Goal: Information Seeking & Learning: Compare options

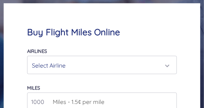
scroll to position [110, 0]
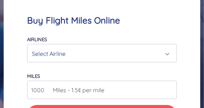
click at [96, 53] on div "Select Airline" at bounding box center [100, 53] width 136 height 14
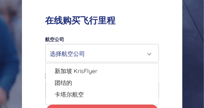
scroll to position [69, 0]
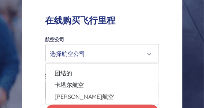
click at [161, 41] on div "在线购买飞行里程 航空公司 加拿大航空 Aeroplan 法航/荷航蓝天飞行 哥伦比亚航空 LifeMiles 英国航空行政俱乐部 国泰航空亚洲[GEOGRA…" at bounding box center [102, 68] width 160 height 152
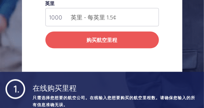
scroll to position [183, 0]
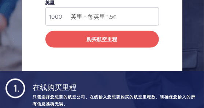
click at [103, 19] on font "英里 - 每英里 1.5¢" at bounding box center [93, 16] width 45 height 7
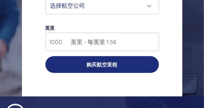
scroll to position [146, 0]
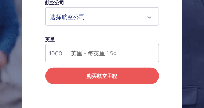
click at [71, 24] on div "选择航空公司" at bounding box center [102, 17] width 113 height 18
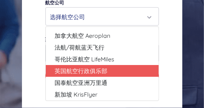
click at [96, 68] on font "英国航空行政俱乐部" at bounding box center [80, 70] width 53 height 7
select select "英国航空行政俱乐部"
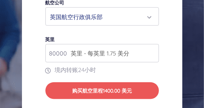
drag, startPoint x: 67, startPoint y: 50, endPoint x: 31, endPoint y: 38, distance: 37.8
click at [31, 38] on div "在线购买飞行里程 航空公司 加拿大航空 Aeroplan 法航/荷航蓝天飞行 哥伦比亚航空 LifeMiles 英国航空行政俱乐部 国泰航空亚洲[GEOGRA…" at bounding box center [102, 38] width 160 height 167
type input "145000"
click at [38, 47] on div "在线购买飞行里程 航空公司 加拿大航空 Aeroplan 法航/荷航蓝天飞行 哥伦比亚航空 LifeMiles 英国航空行政俱乐部 国泰航空亚洲[GEOGRA…" at bounding box center [102, 38] width 160 height 167
click at [106, 18] on div "英国航空行政俱乐部" at bounding box center [99, 17] width 99 height 14
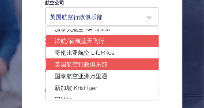
scroll to position [37, 0]
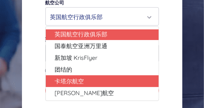
click at [97, 78] on link "卡塔尔航空" at bounding box center [102, 81] width 113 height 12
select select "卡塔尔航空"
type input "10000"
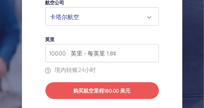
click at [83, 16] on div "卡塔尔航空" at bounding box center [99, 17] width 99 height 14
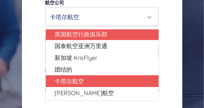
click at [97, 37] on font "英国航空行政俱乐部" at bounding box center [80, 33] width 53 height 7
select select "英国航空行政俱乐部"
type input "80000"
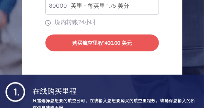
scroll to position [110, 0]
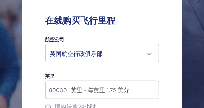
click at [93, 46] on div "英国航空行政俱乐部" at bounding box center [99, 53] width 99 height 14
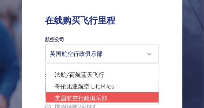
scroll to position [0, 0]
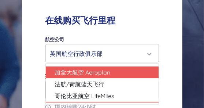
click at [103, 76] on font "加拿大航空 Aeroplan" at bounding box center [82, 71] width 56 height 7
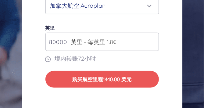
scroll to position [146, 0]
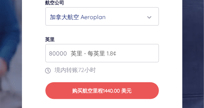
click at [116, 18] on div "加拿大航空 Aeroplan" at bounding box center [99, 17] width 99 height 14
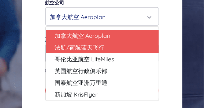
click at [113, 46] on link "法航/荷航蓝天飞行" at bounding box center [102, 47] width 113 height 12
select select "法航/荷航蓝天飞行"
type input "49000"
